Goal: Navigation & Orientation: Find specific page/section

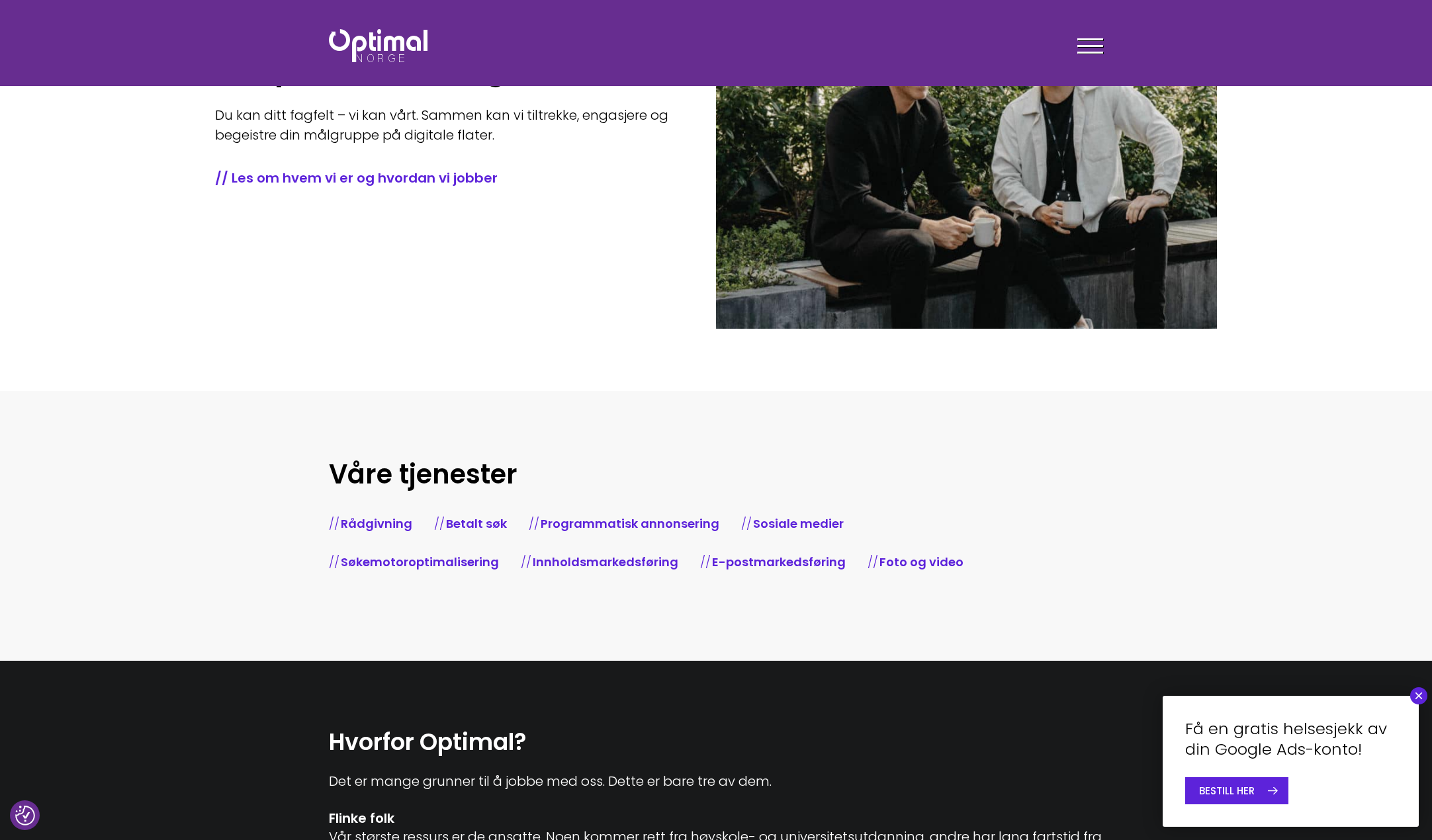
scroll to position [331, 0]
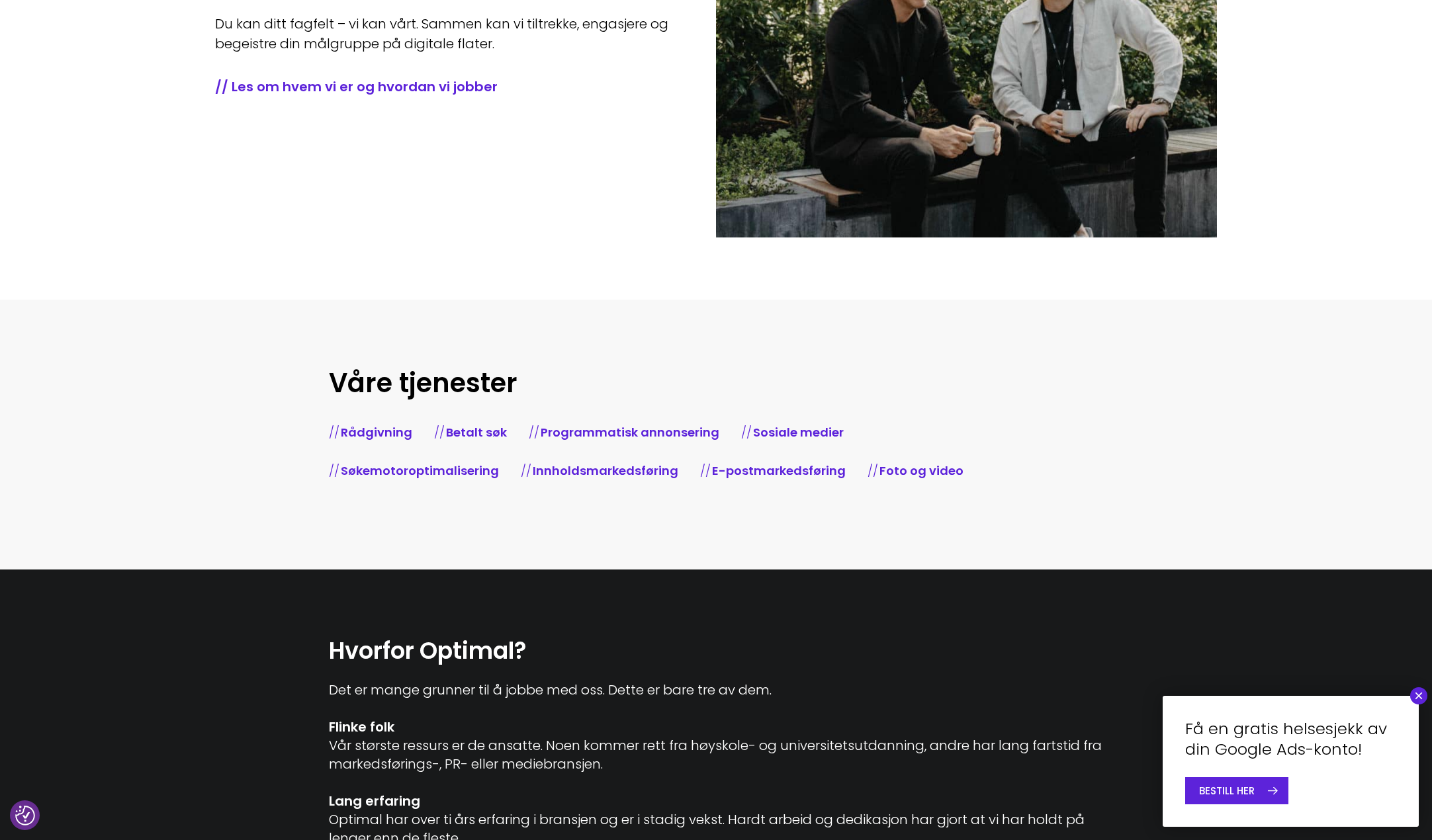
click at [1416, 691] on button "×" at bounding box center [1419, 696] width 17 height 17
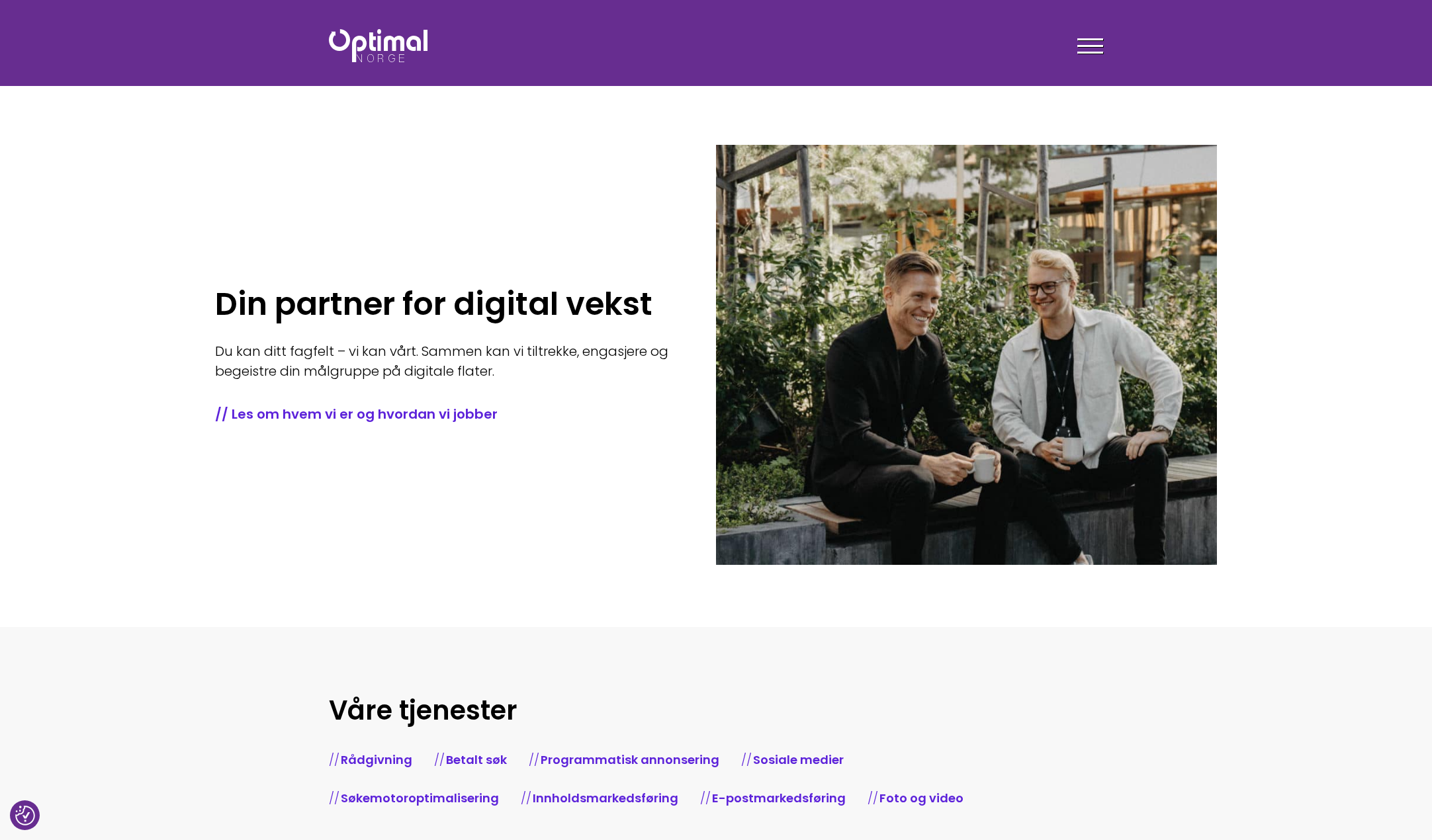
scroll to position [0, 0]
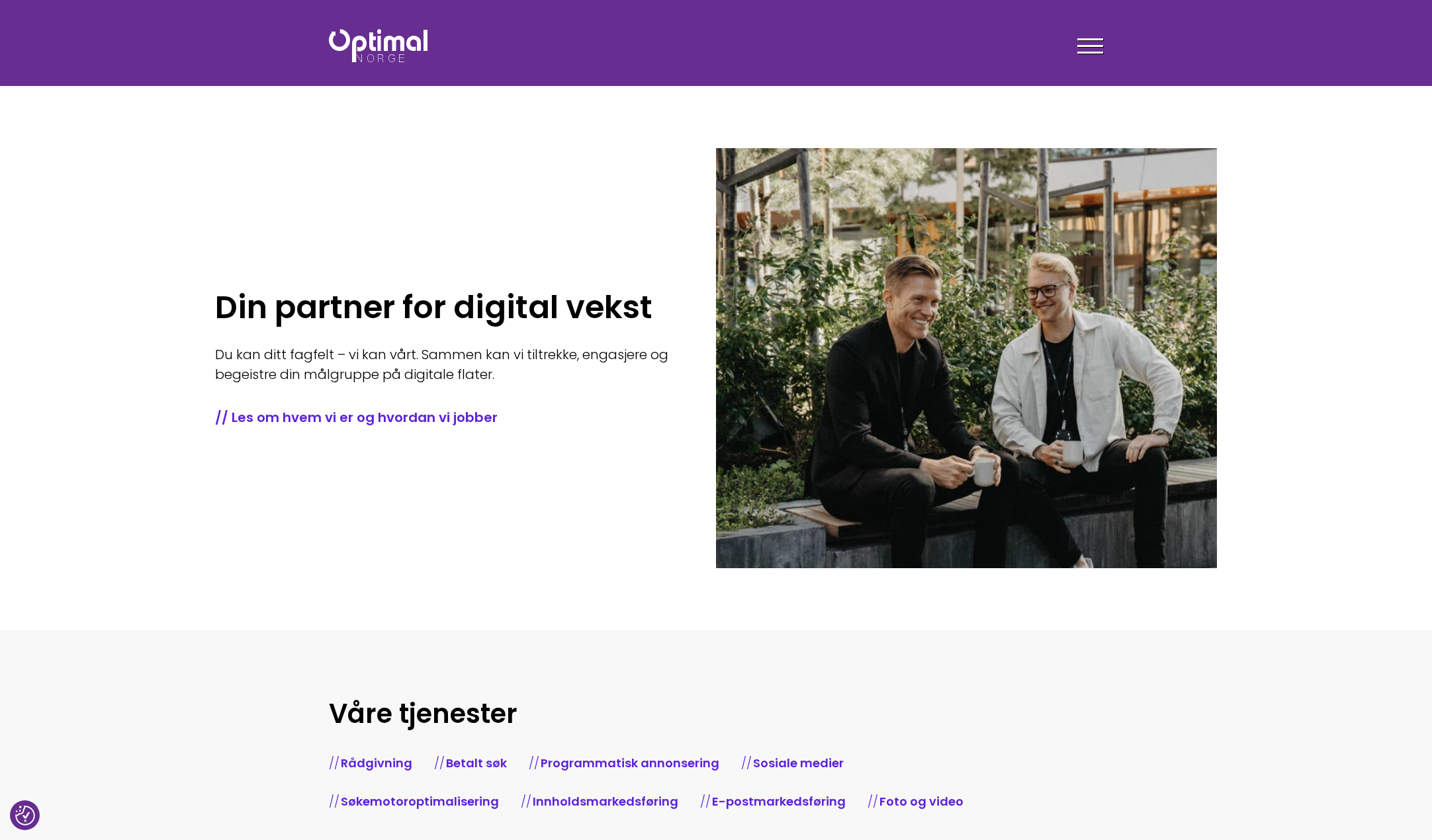
drag, startPoint x: 1058, startPoint y: 275, endPoint x: 1060, endPoint y: 313, distance: 38.1
click at [1060, 316] on div at bounding box center [966, 358] width 500 height 420
drag, startPoint x: 1035, startPoint y: 310, endPoint x: 1028, endPoint y: 290, distance: 21.2
click at [1063, 297] on div at bounding box center [966, 358] width 500 height 420
drag, startPoint x: 1021, startPoint y: 247, endPoint x: 1071, endPoint y: 325, distance: 92.6
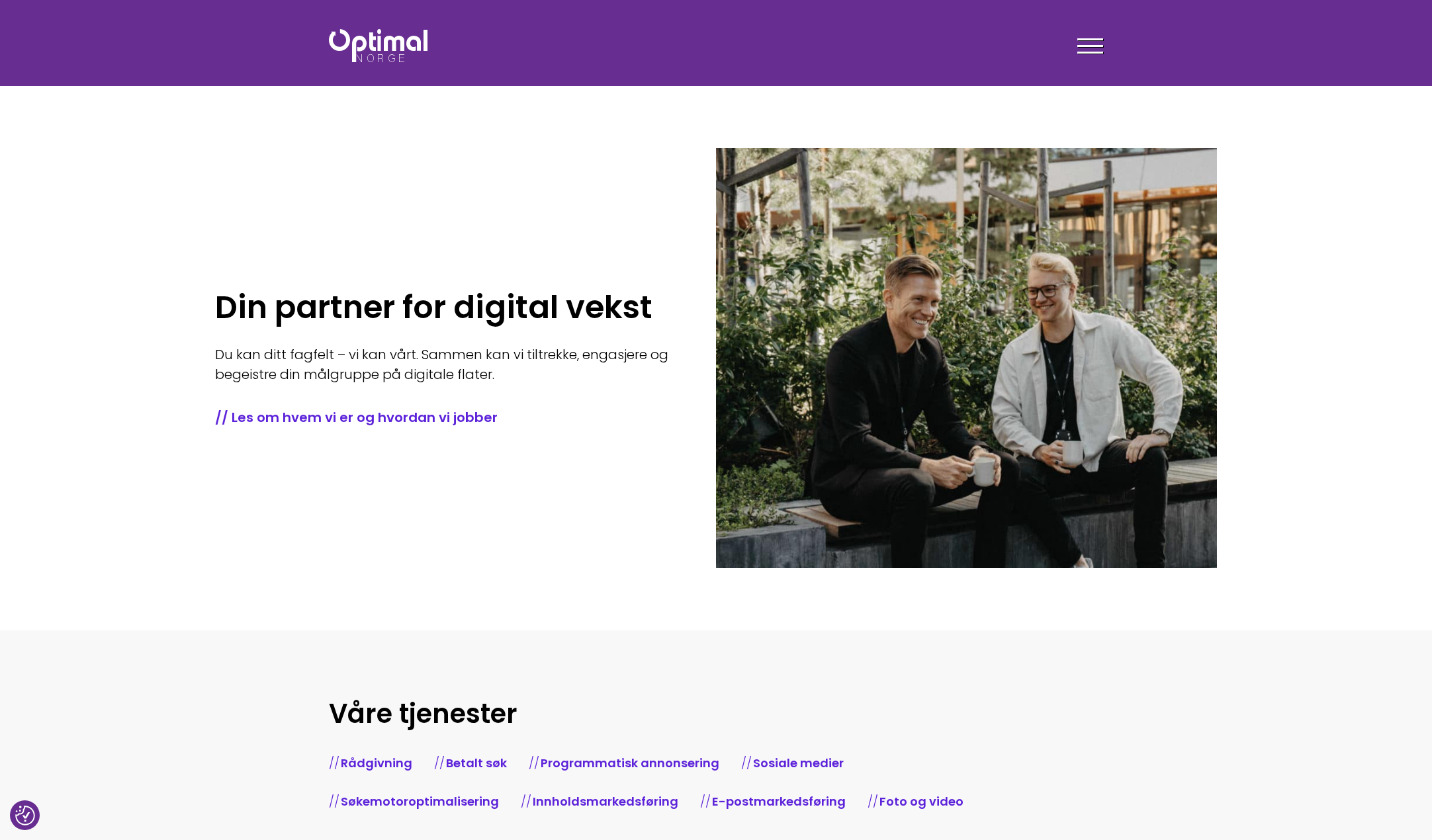
click at [1071, 325] on div at bounding box center [966, 358] width 500 height 420
click at [1088, 52] on span at bounding box center [1089, 52] width 26 height 2
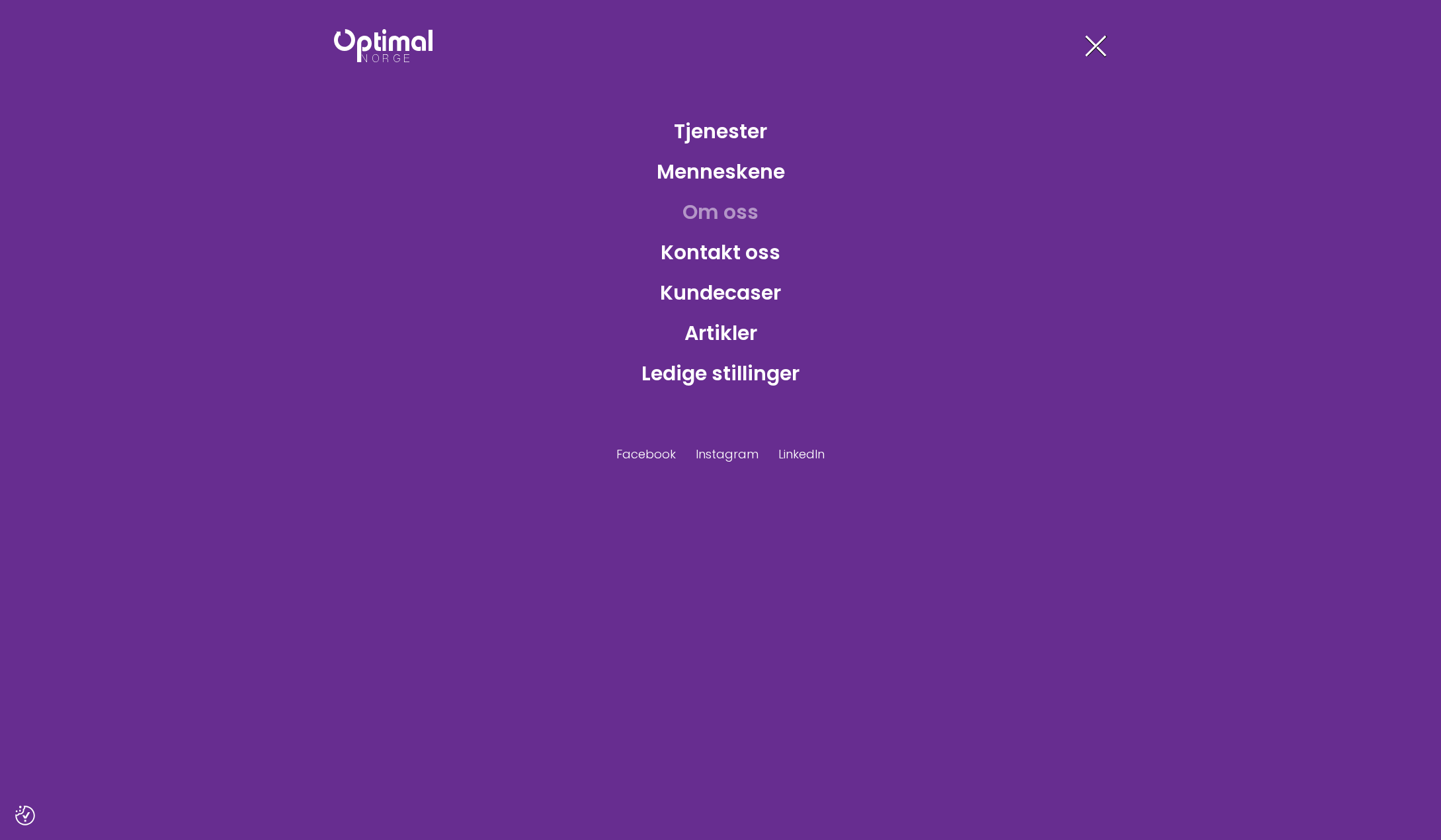
click at [729, 211] on link "Om oss" at bounding box center [720, 212] width 98 height 43
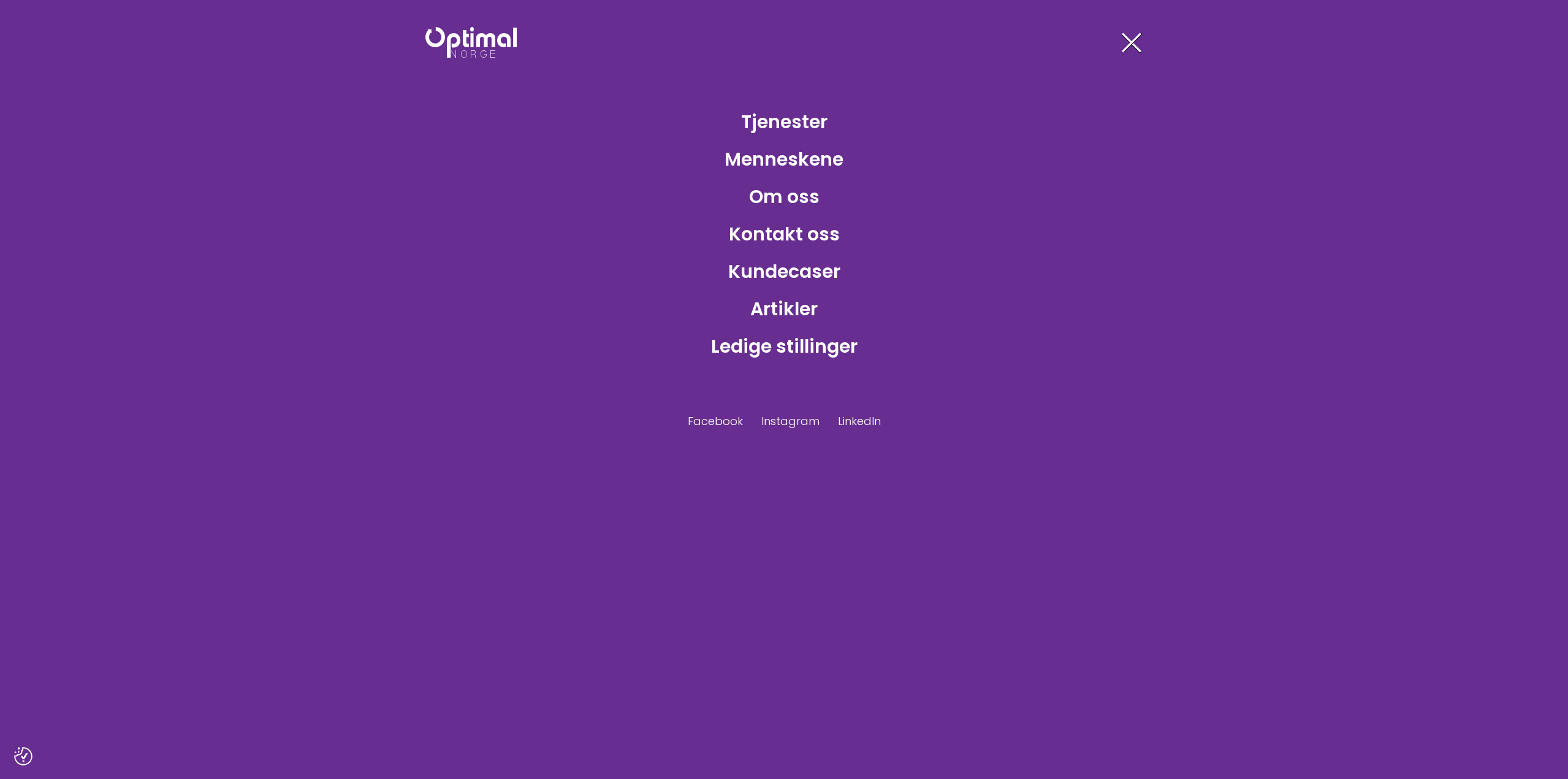
click at [1135, 43] on div at bounding box center [1130, 45] width 24 height 30
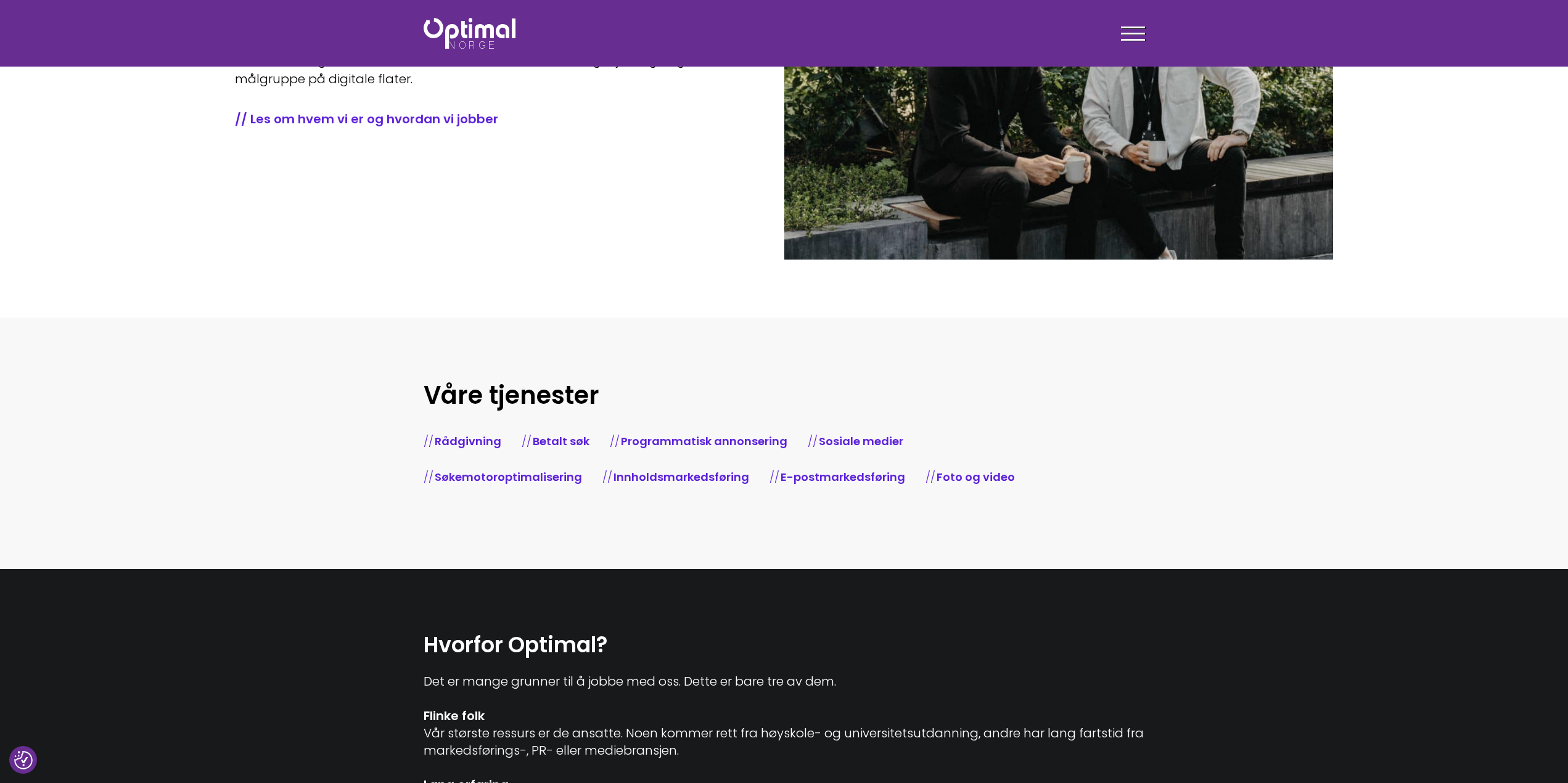
scroll to position [309, 0]
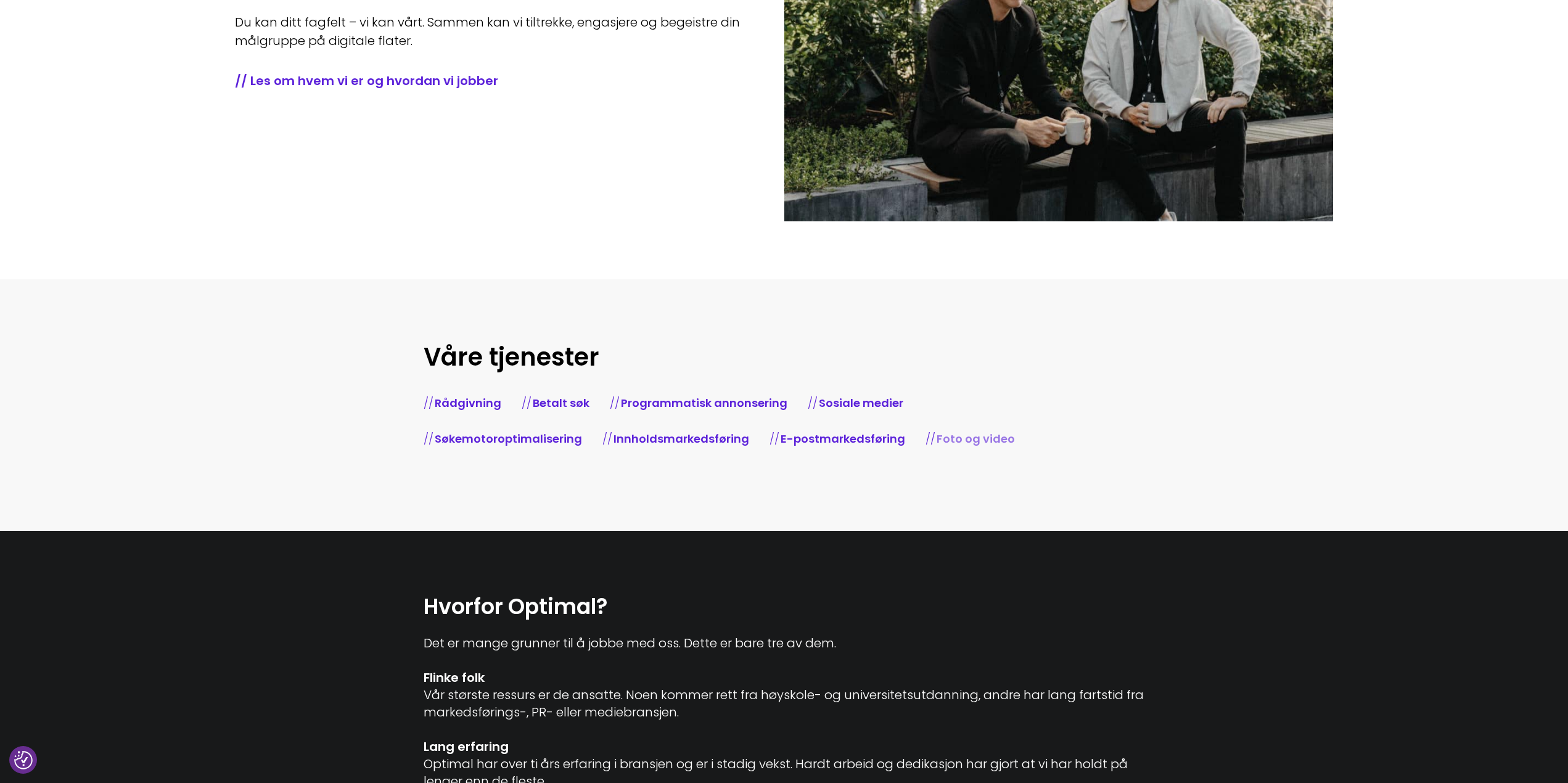
click at [941, 442] on link "Foto og video" at bounding box center [976, 438] width 79 height 15
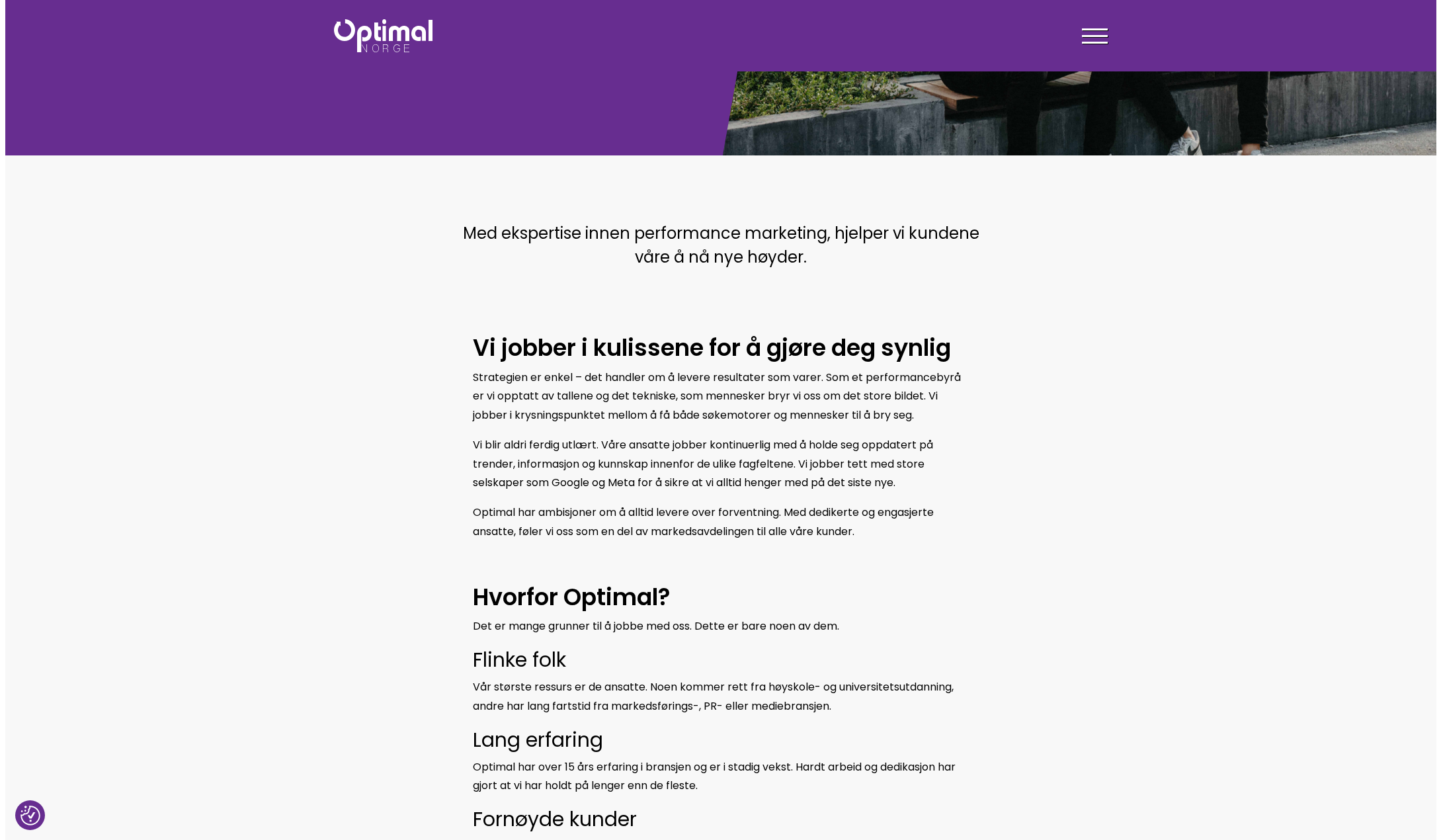
scroll to position [192, 0]
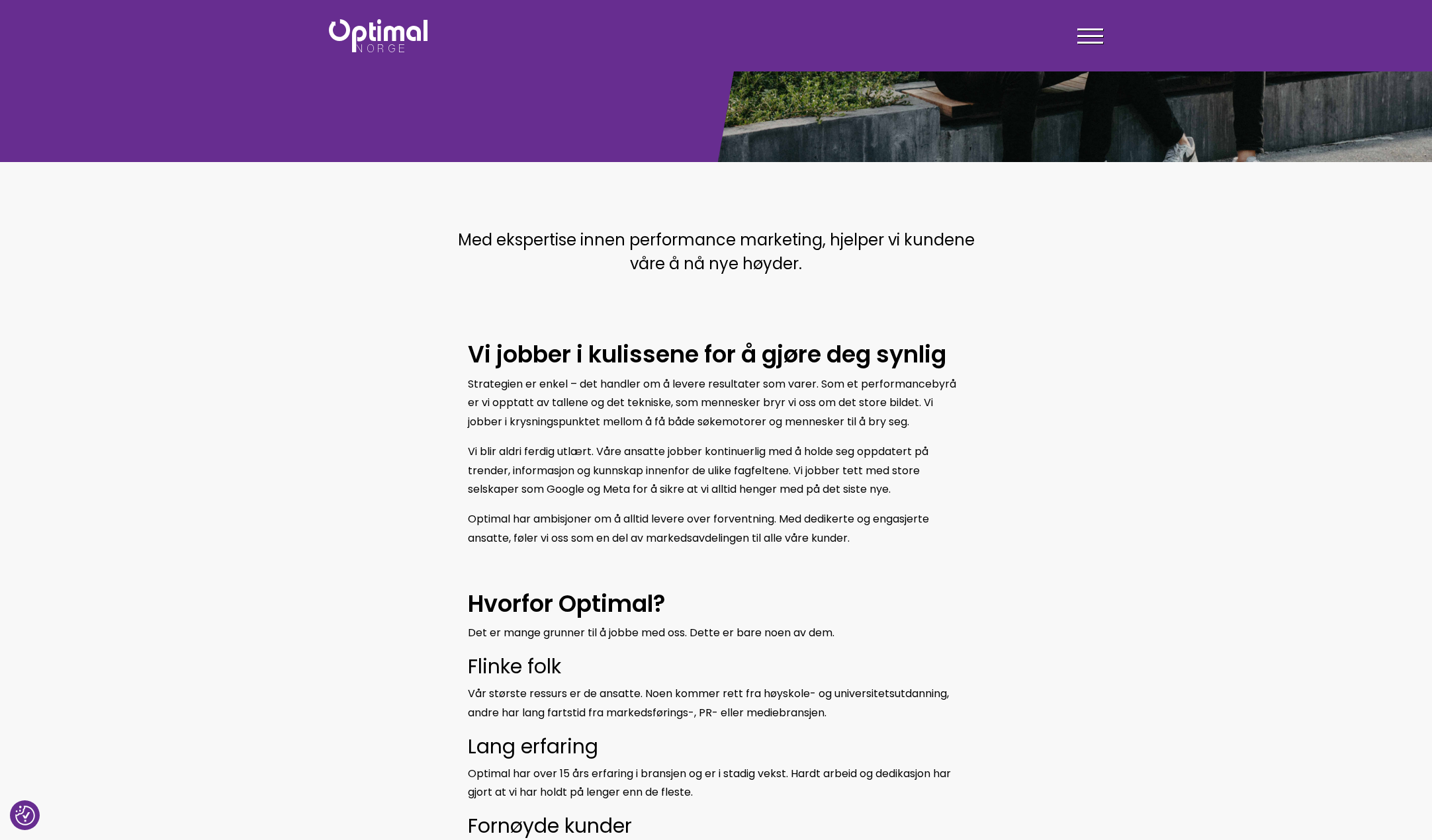
click at [1086, 36] on span at bounding box center [1089, 36] width 26 height 2
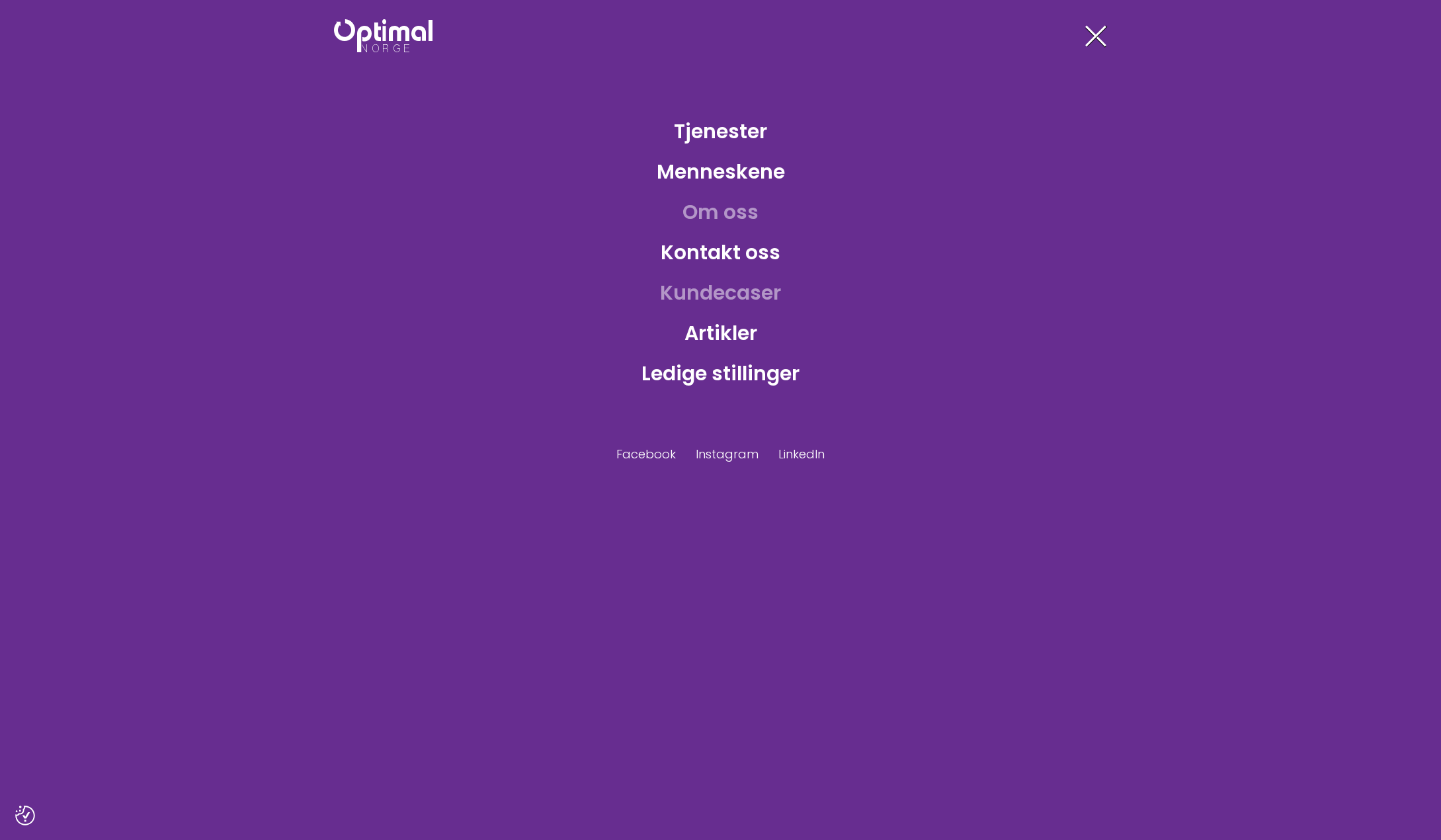
click at [753, 290] on link "Kundecaser" at bounding box center [720, 292] width 142 height 43
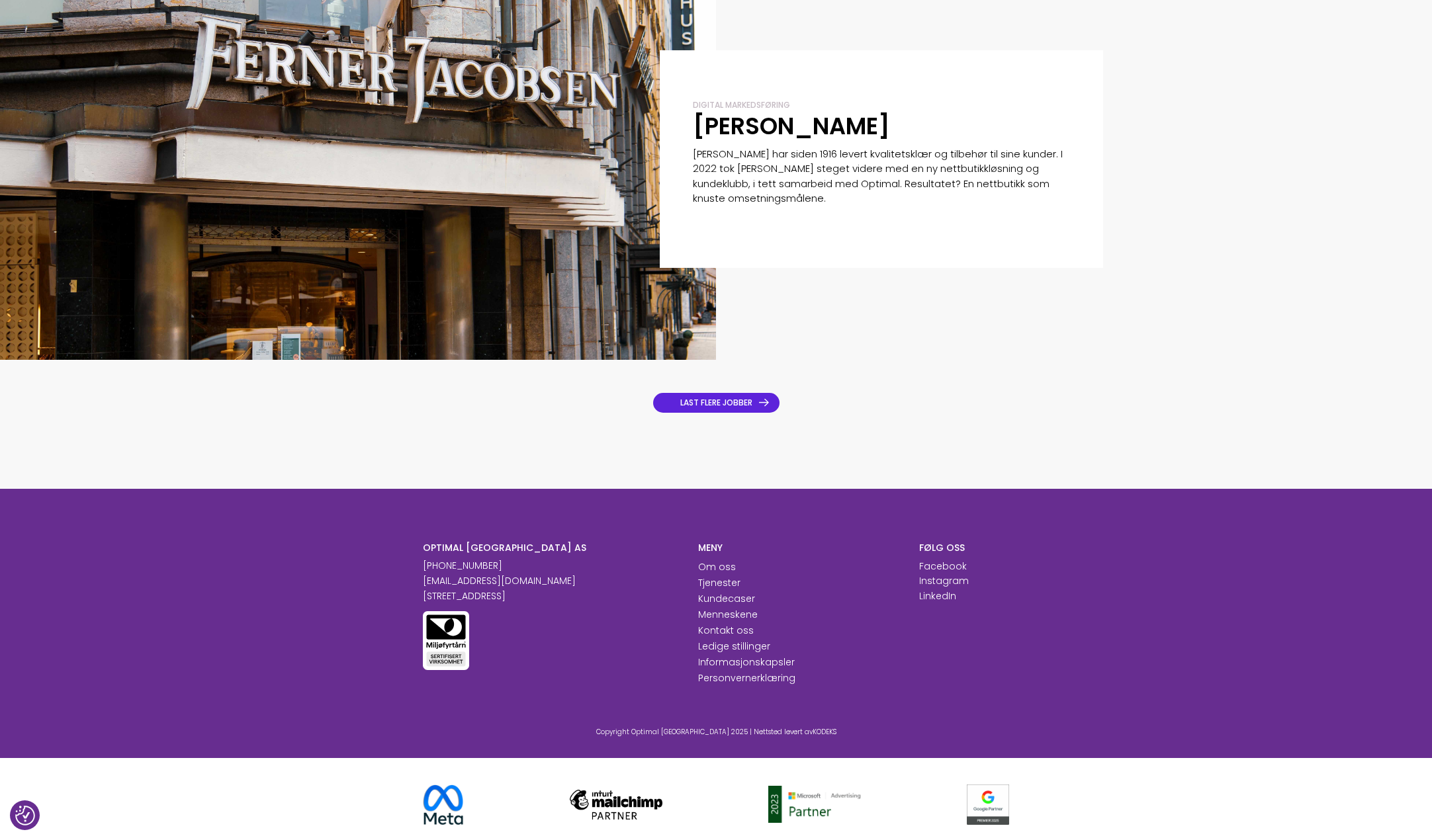
scroll to position [1248, 0]
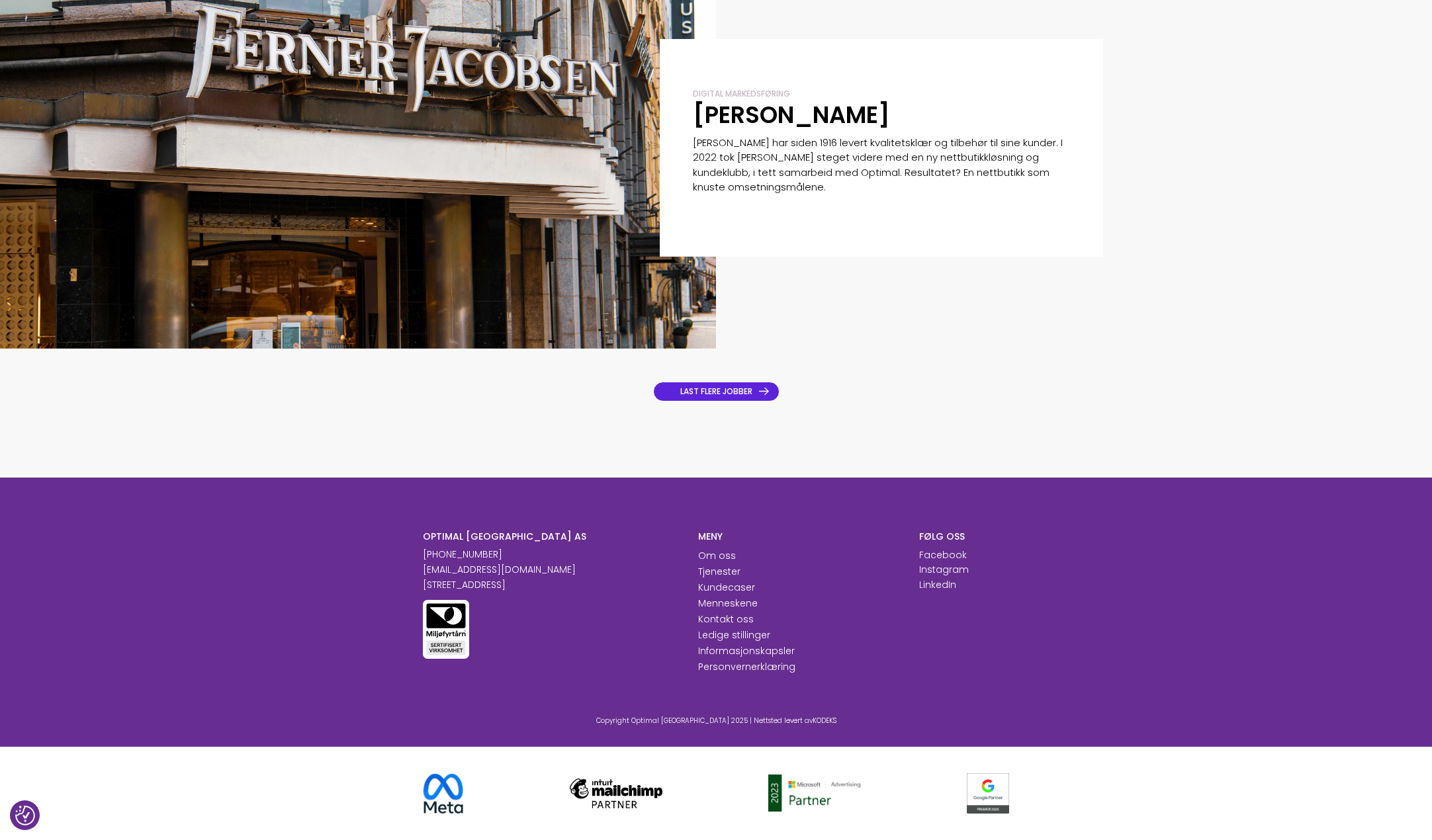
click at [752, 397] on link "LAST FLERE JOBBER" at bounding box center [716, 391] width 126 height 20
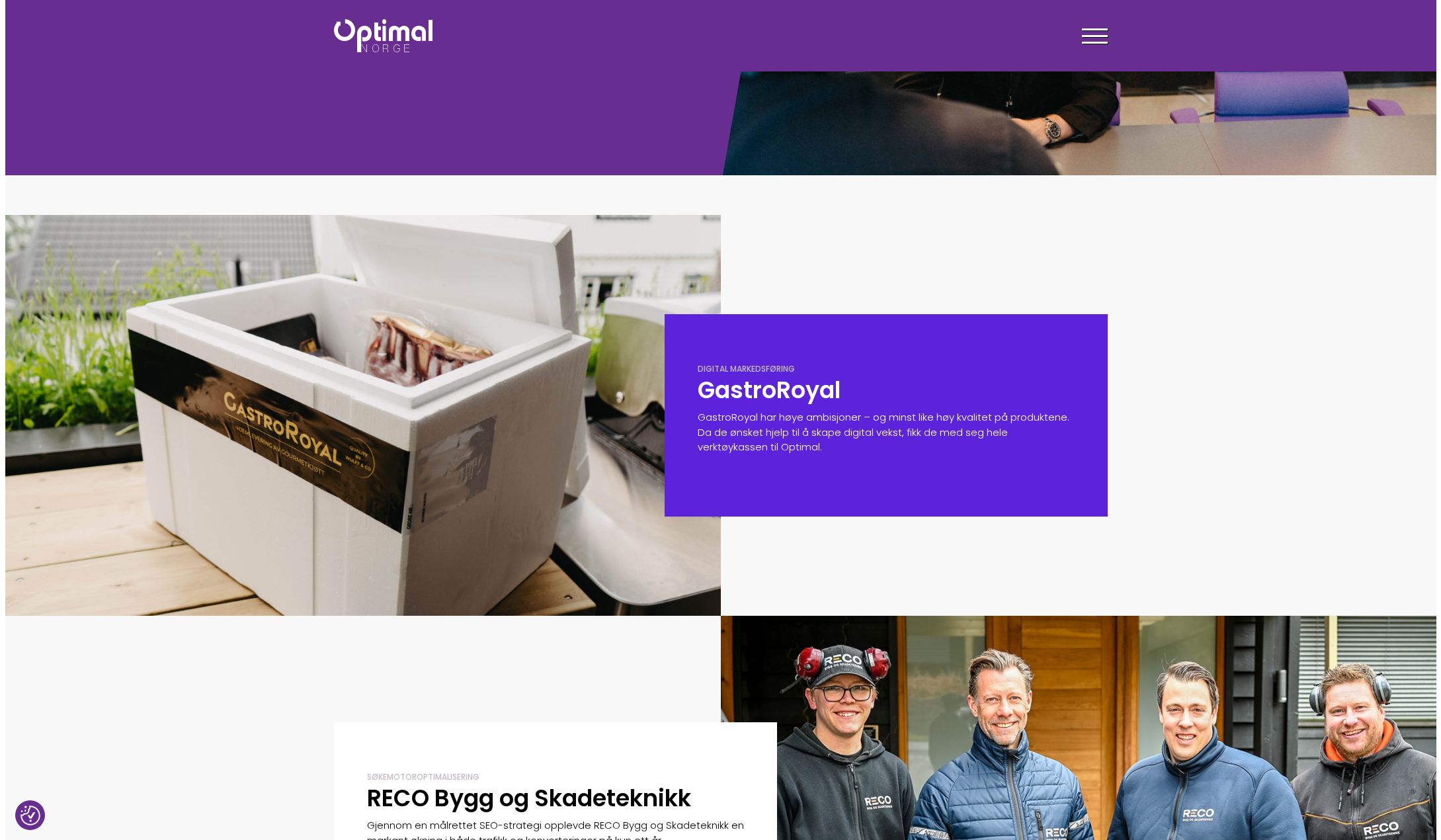
scroll to position [0, 0]
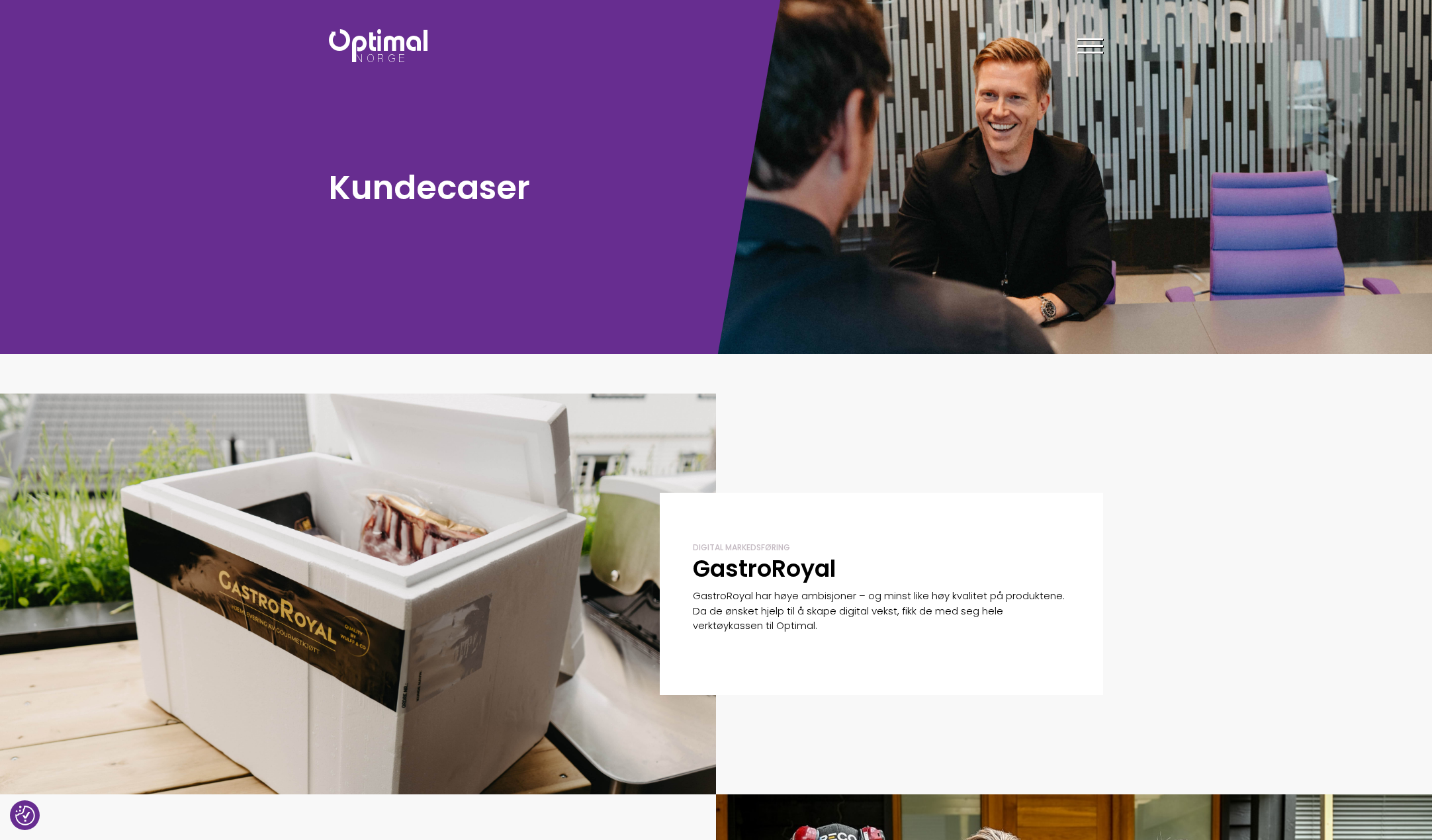
click at [1088, 48] on div at bounding box center [1089, 48] width 26 height 33
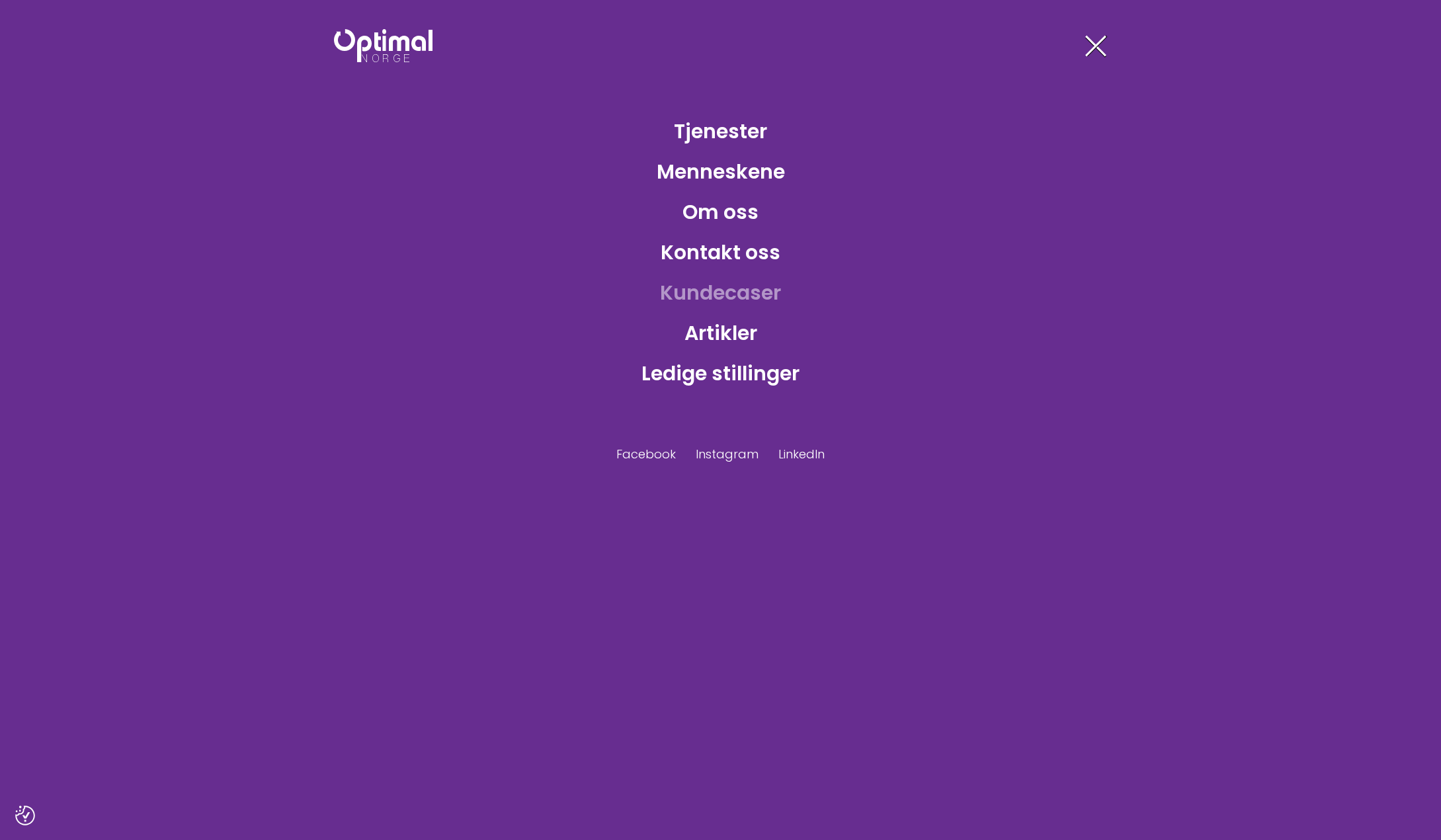
click at [447, 216] on li "Om oss" at bounding box center [720, 212] width 1441 height 37
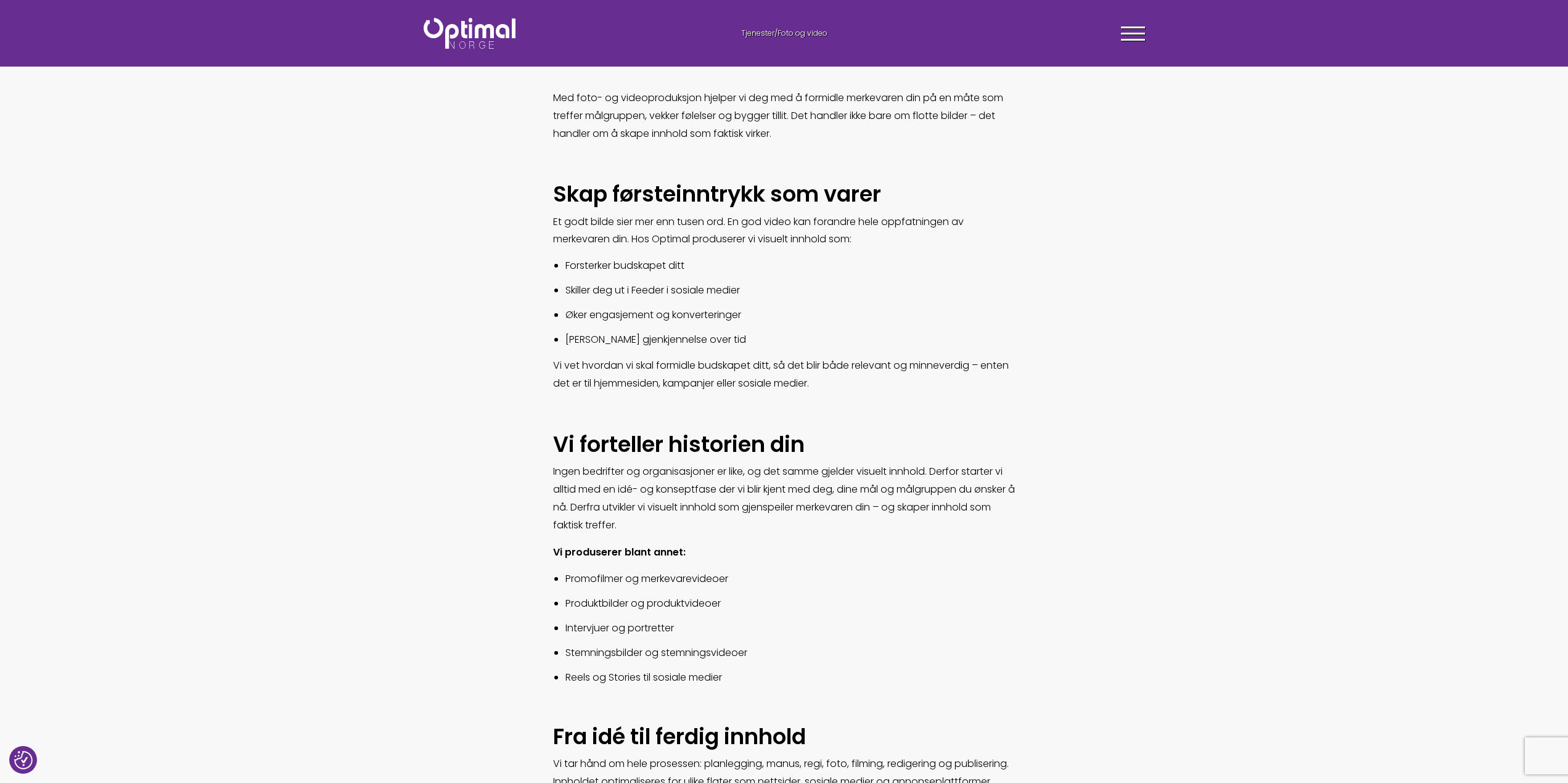
scroll to position [370, 0]
